Goal: Entertainment & Leisure: Browse casually

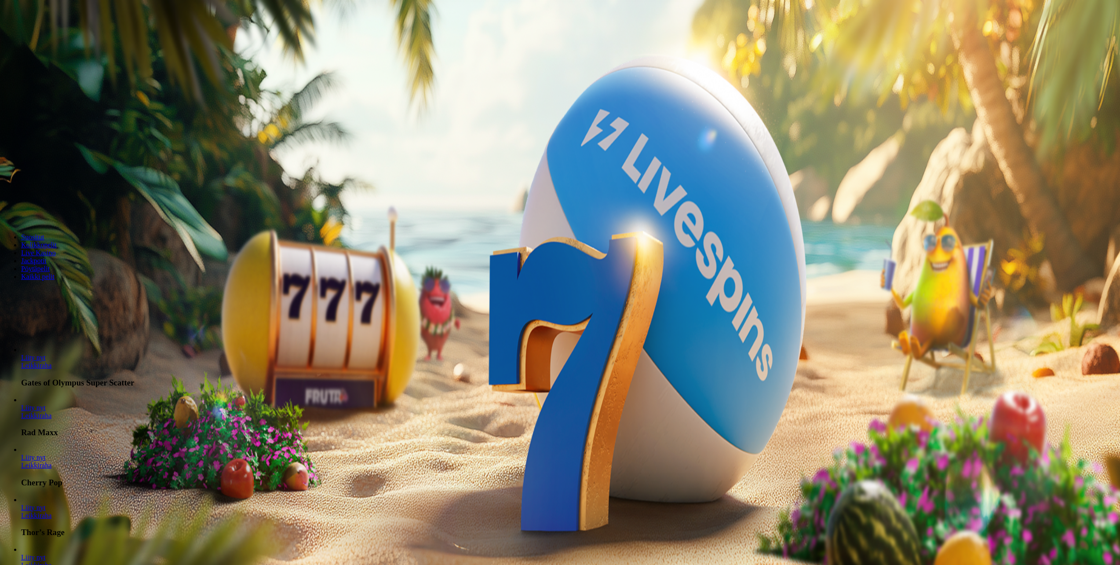
click at [61, 35] on span "Kirjaudu" at bounding box center [61, 32] width 22 height 7
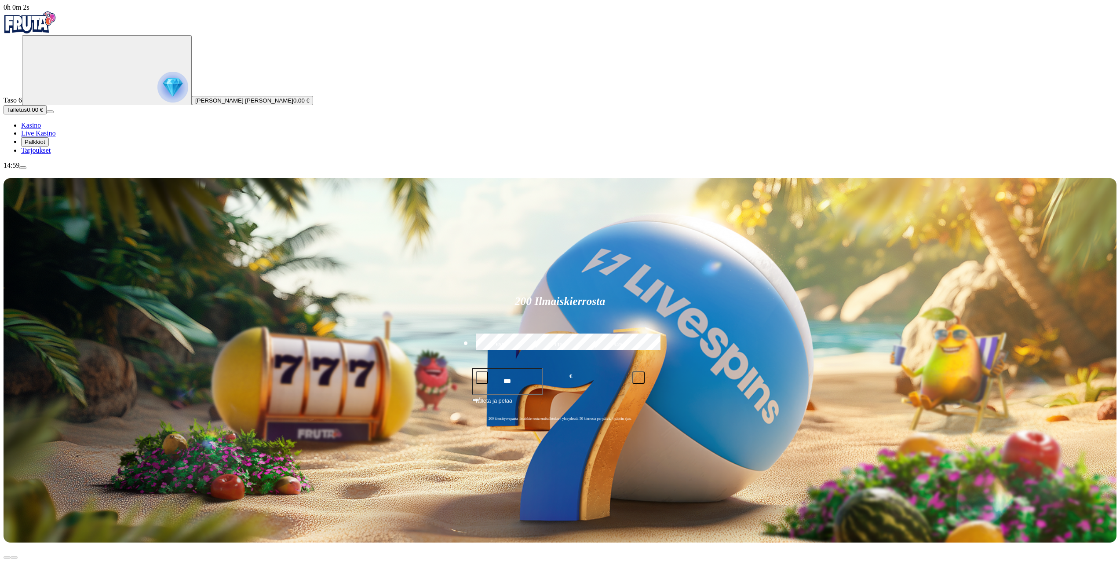
click at [45, 145] on span "Palkkiot" at bounding box center [35, 142] width 21 height 7
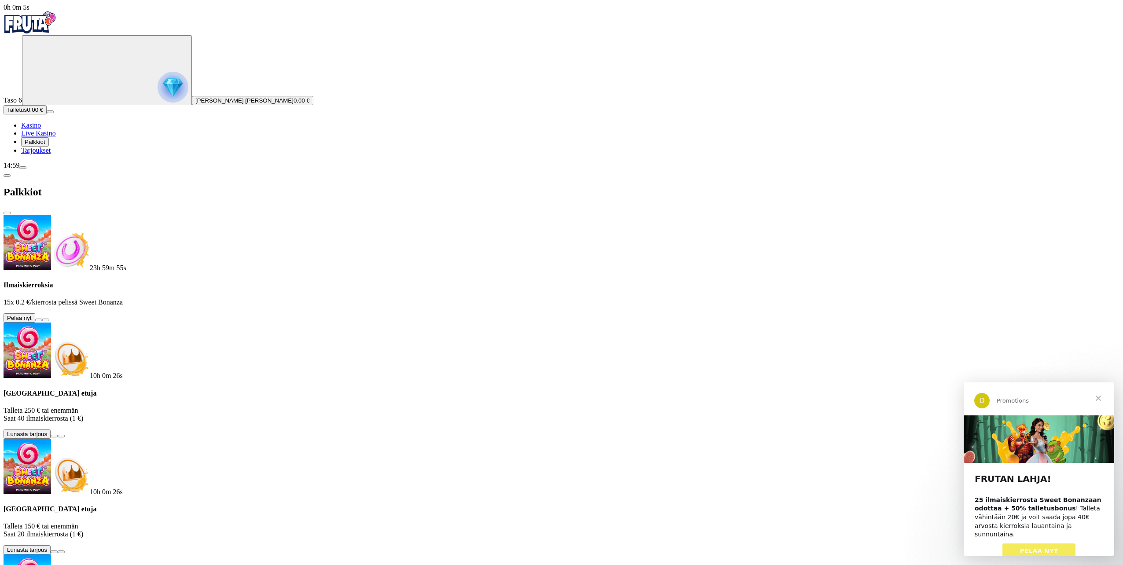
click at [42, 318] on button at bounding box center [38, 319] width 7 height 3
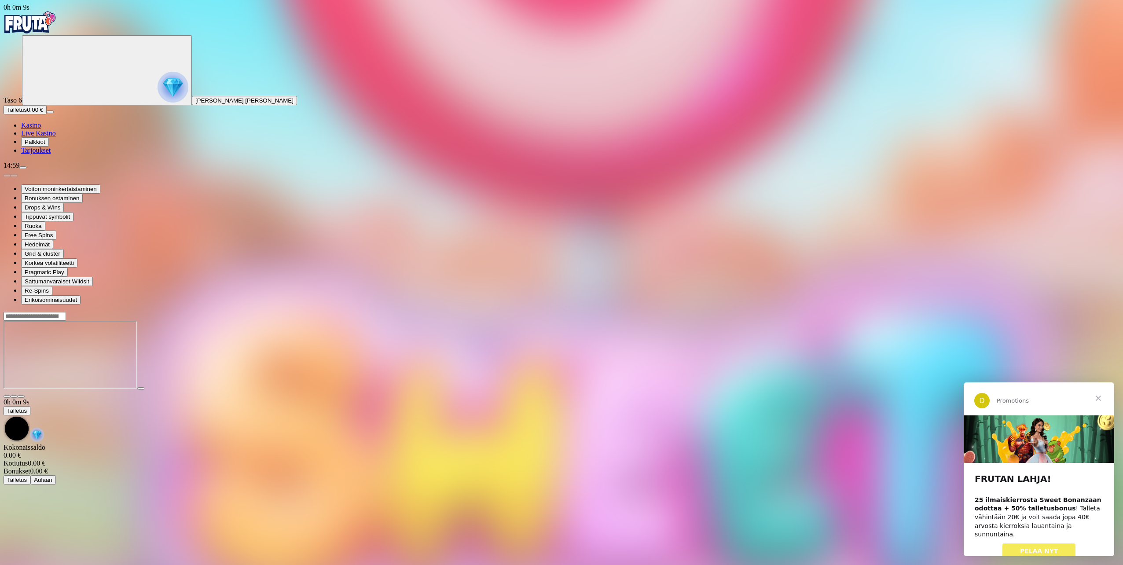
click at [1101, 394] on span "Sulje" at bounding box center [1098, 398] width 32 height 32
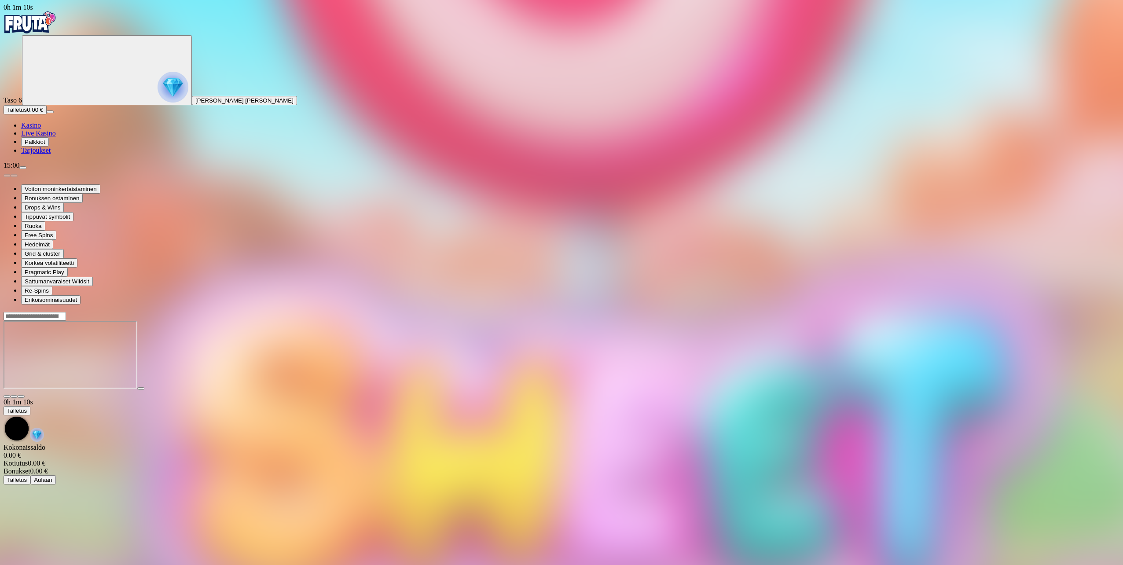
click at [7, 396] on span "close icon" at bounding box center [7, 396] width 0 height 0
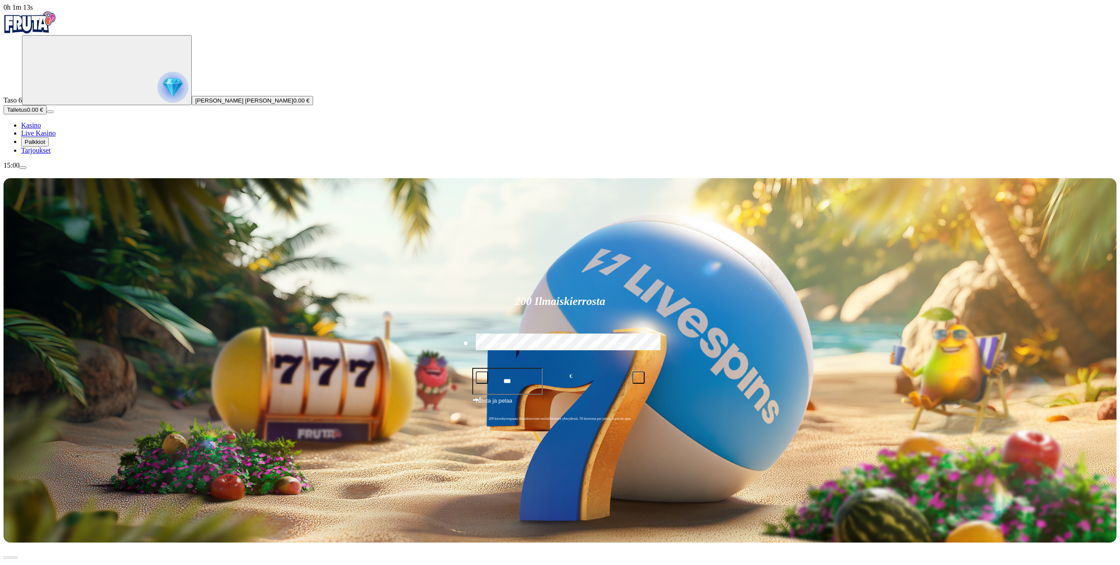
click at [41, 129] on span "Kasino" at bounding box center [31, 124] width 20 height 7
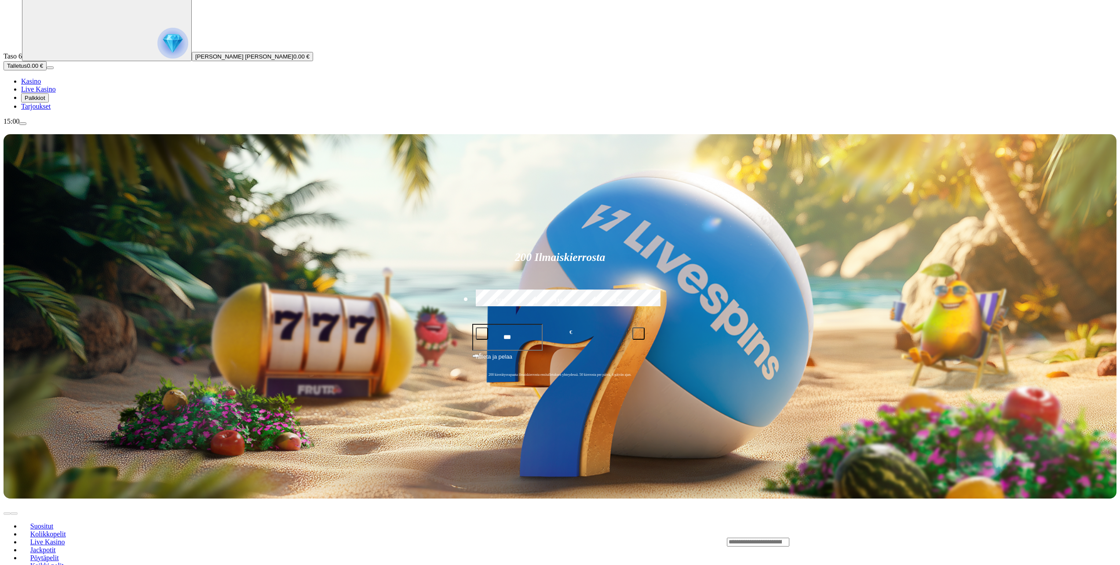
scroll to position [220, 0]
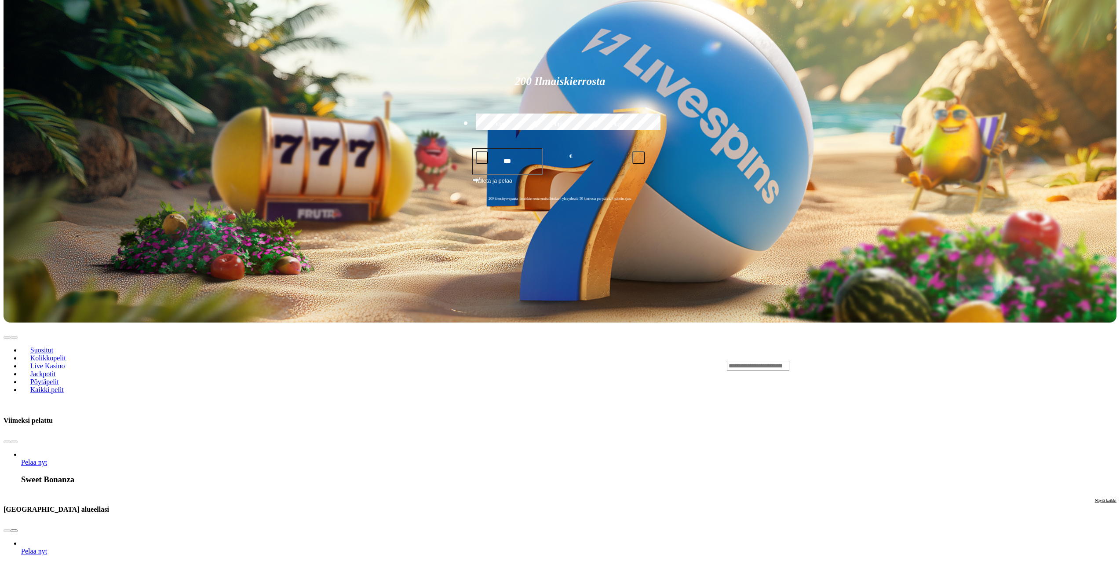
click at [790, 362] on input "Search" at bounding box center [758, 366] width 62 height 9
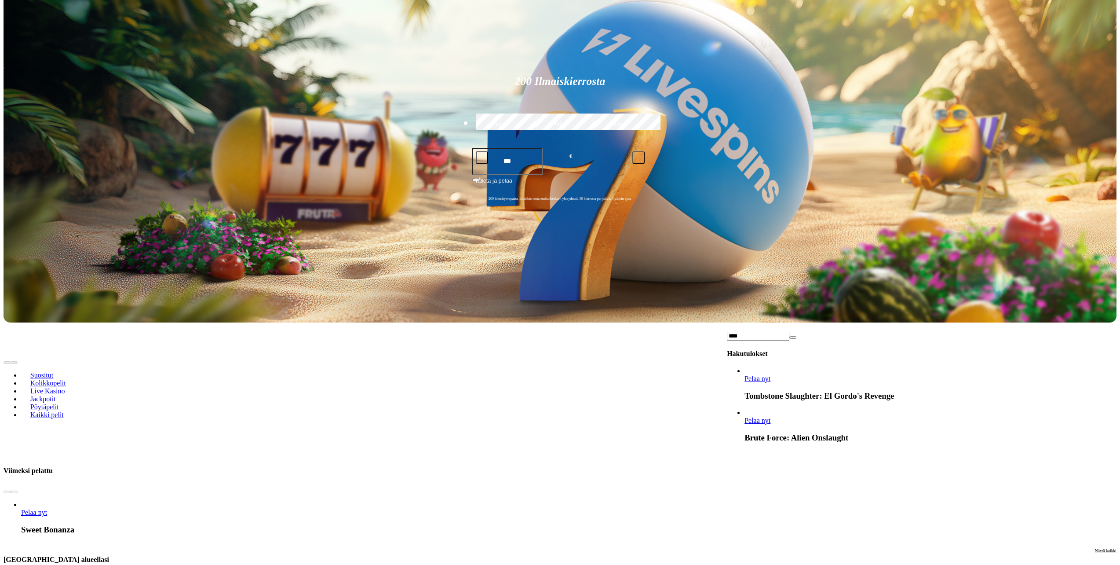
type input "****"
click at [771, 375] on span "Pelaa nyt" at bounding box center [758, 378] width 26 height 7
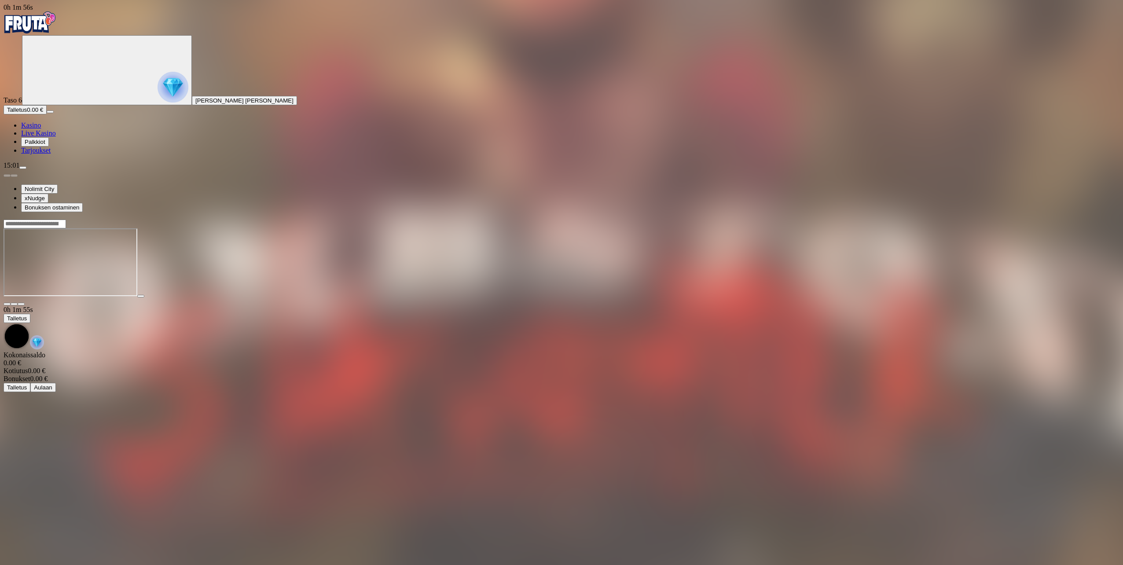
click at [7, 304] on span "close icon" at bounding box center [7, 304] width 0 height 0
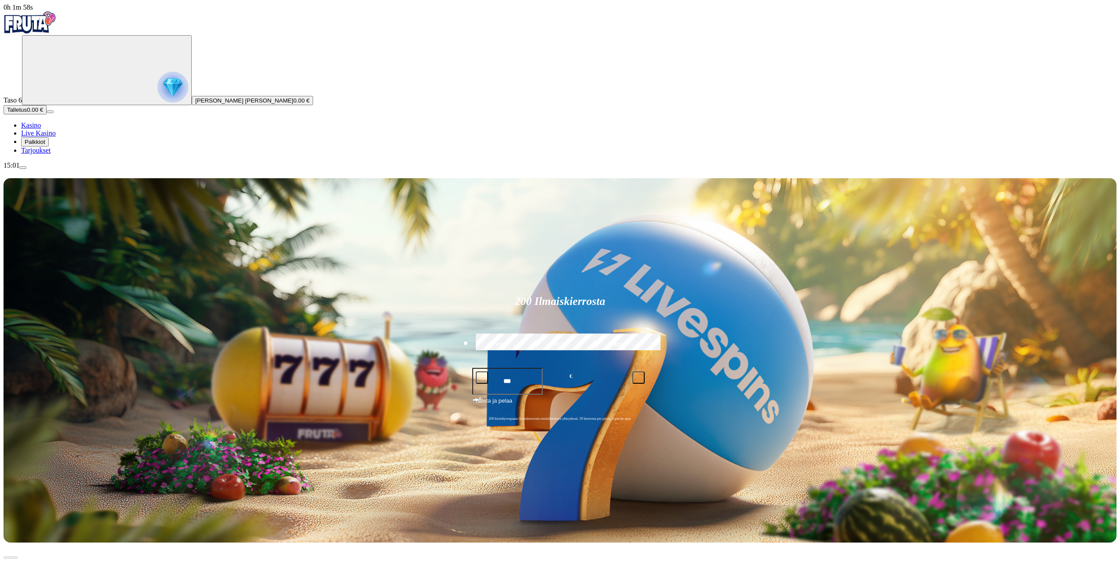
click at [45, 145] on span "Palkkiot" at bounding box center [35, 142] width 21 height 7
